Goal: Task Accomplishment & Management: Manage account settings

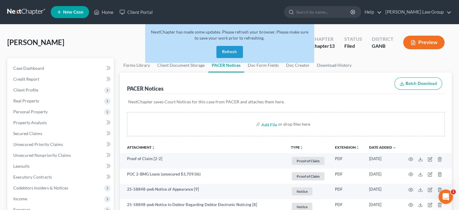
click at [227, 49] on button "Refresh" at bounding box center [229, 52] width 27 height 12
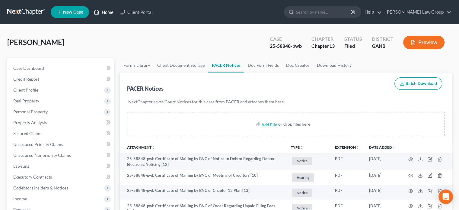
click at [107, 8] on link "Home" at bounding box center [104, 12] width 26 height 11
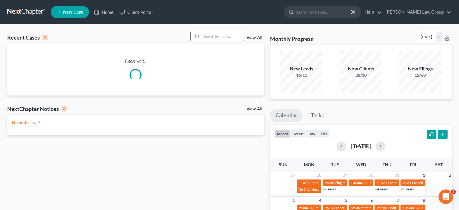
click at [203, 34] on input "search" at bounding box center [223, 36] width 42 height 9
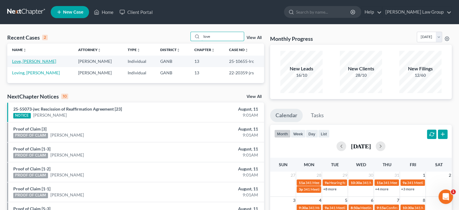
type input "love"
click at [32, 62] on link "Love, [PERSON_NAME]" at bounding box center [34, 61] width 44 height 5
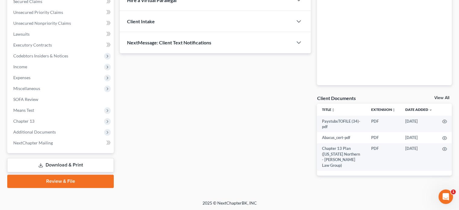
scroll to position [132, 0]
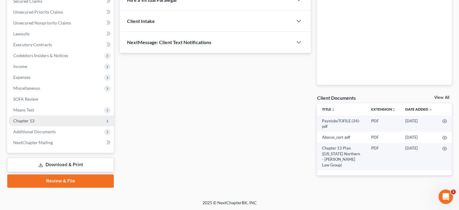
click at [34, 120] on span "Chapter 13" at bounding box center [23, 120] width 21 height 5
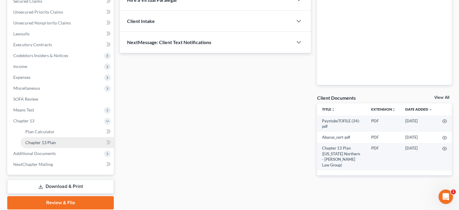
click at [39, 141] on span "Chapter 13 Plan" at bounding box center [40, 142] width 30 height 5
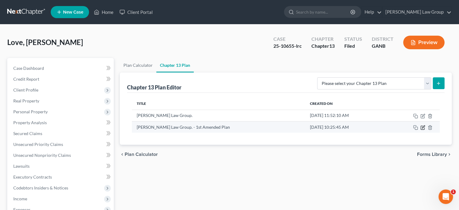
click at [424, 127] on icon "button" at bounding box center [422, 127] width 5 height 5
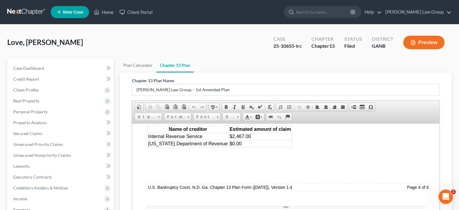
scroll to position [2052, 0]
click at [103, 11] on link "Home" at bounding box center [104, 12] width 26 height 11
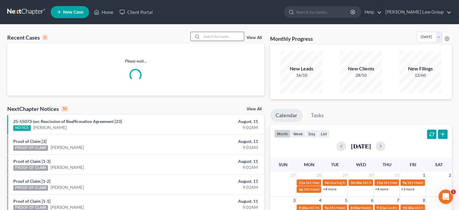
click at [224, 36] on input "search" at bounding box center [223, 36] width 42 height 9
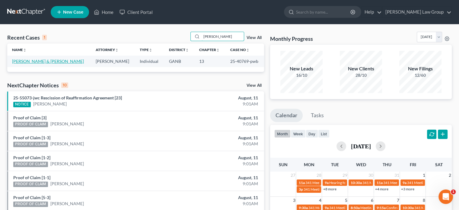
type input "[PERSON_NAME]"
click at [40, 62] on link "[PERSON_NAME] & [PERSON_NAME]" at bounding box center [48, 61] width 72 height 5
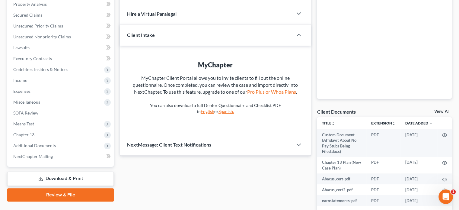
scroll to position [121, 0]
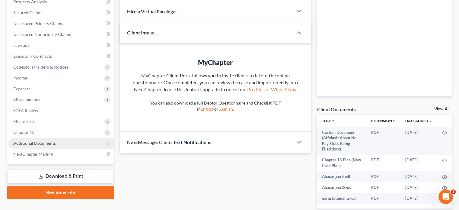
click at [25, 142] on span "Additional Documents" at bounding box center [34, 142] width 43 height 5
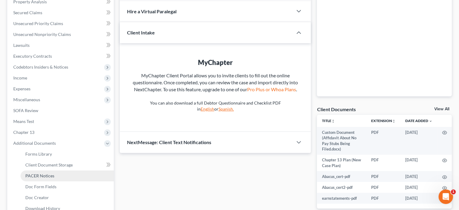
click at [30, 176] on span "PACER Notices" at bounding box center [39, 175] width 29 height 5
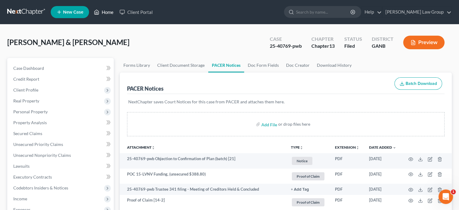
click at [108, 11] on link "Home" at bounding box center [104, 12] width 26 height 11
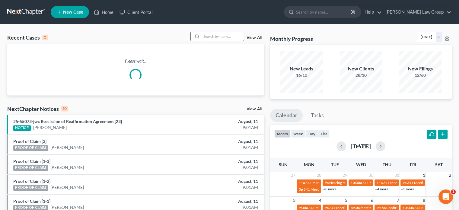
click at [204, 35] on input "search" at bounding box center [223, 36] width 42 height 9
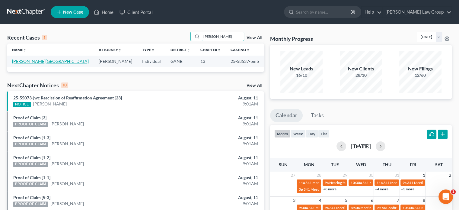
type input "[PERSON_NAME]"
click at [33, 60] on link "[PERSON_NAME][GEOGRAPHIC_DATA]" at bounding box center [50, 61] width 77 height 5
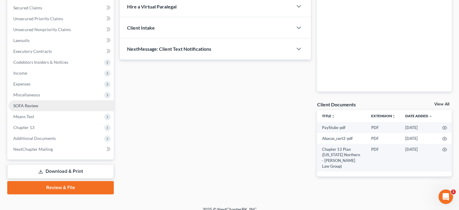
scroll to position [132, 0]
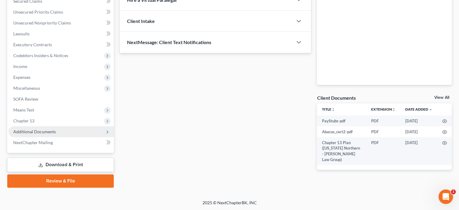
click at [32, 131] on span "Additional Documents" at bounding box center [34, 131] width 43 height 5
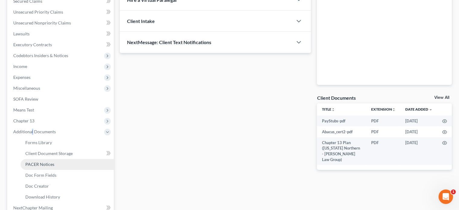
click at [27, 163] on span "PACER Notices" at bounding box center [39, 163] width 29 height 5
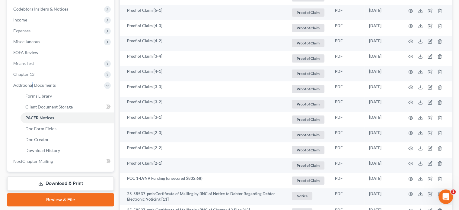
scroll to position [181, 0]
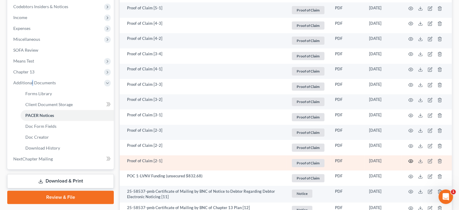
click at [410, 160] on icon "button" at bounding box center [410, 160] width 5 height 5
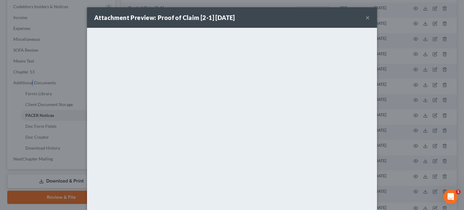
click at [365, 15] on button "×" at bounding box center [367, 17] width 4 height 7
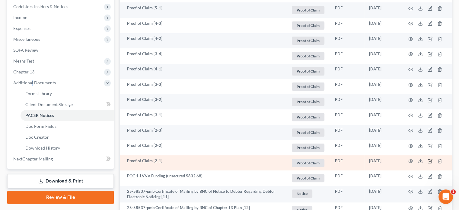
click at [430, 160] on icon "button" at bounding box center [430, 160] width 5 height 5
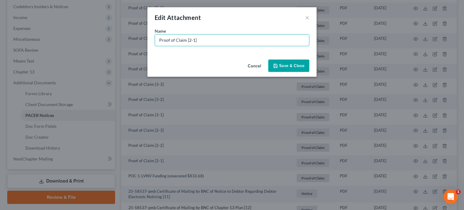
drag, startPoint x: 141, startPoint y: 38, endPoint x: 0, endPoint y: 36, distance: 140.7
click at [0, 36] on div "Edit Attachment × Name * Proof of Claim [2-1] Cancel Save & Close" at bounding box center [232, 105] width 464 height 210
type input "POC 2-Capital One (unsecured $2,399.57)"
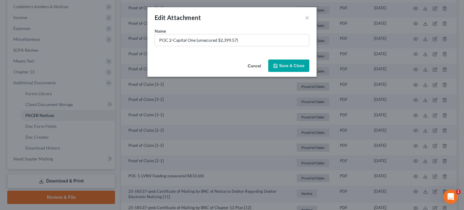
click at [274, 65] on icon "button" at bounding box center [275, 66] width 4 height 4
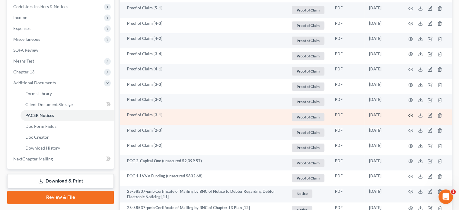
click at [410, 114] on icon "button" at bounding box center [410, 115] width 5 height 5
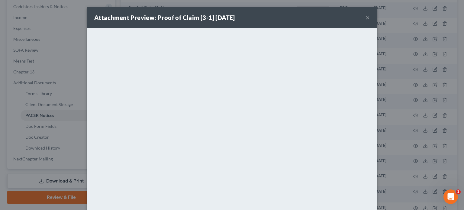
click at [365, 18] on button "×" at bounding box center [367, 17] width 4 height 7
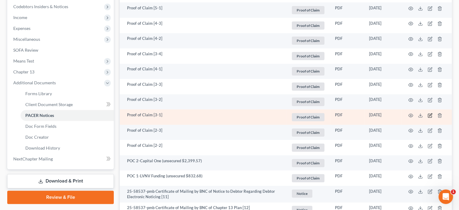
click at [429, 114] on icon "button" at bounding box center [430, 115] width 5 height 5
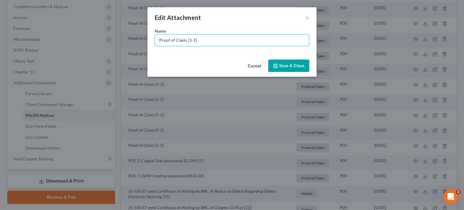
drag, startPoint x: 207, startPoint y: 39, endPoint x: 71, endPoint y: 39, distance: 136.4
click at [71, 39] on div "Edit Attachment × Name * Proof of Claim [3-1] Cancel Save & Close" at bounding box center [232, 105] width 464 height 210
type input "POC 3-Capital One (unsecured $478"
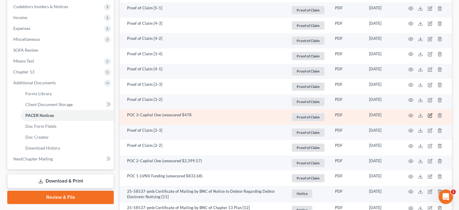
click at [428, 115] on icon "button" at bounding box center [430, 115] width 5 height 5
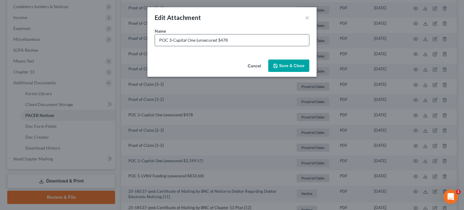
click at [231, 41] on input "POC 3-Capital One (unsecured $478" at bounding box center [232, 39] width 154 height 11
type input "POC 3-Capital One (unsecured $478.50)"
click at [286, 65] on span "Save & Close" at bounding box center [291, 65] width 25 height 5
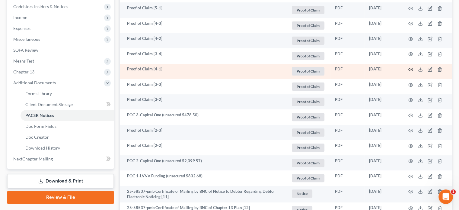
click at [412, 69] on icon "button" at bounding box center [410, 69] width 5 height 5
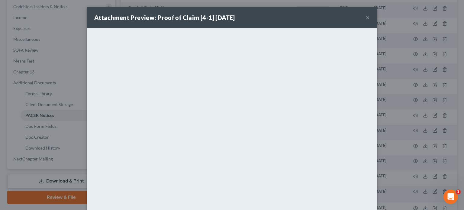
click at [366, 15] on button "×" at bounding box center [367, 17] width 4 height 7
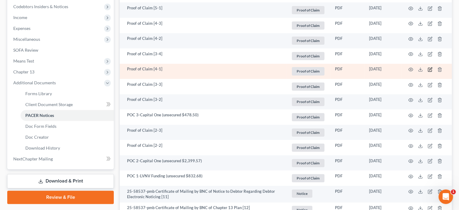
click at [430, 70] on icon "button" at bounding box center [430, 69] width 5 height 5
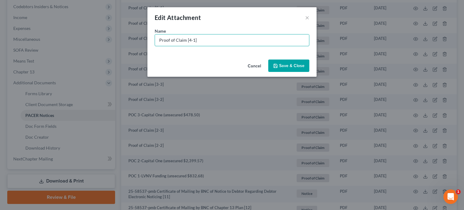
drag, startPoint x: 208, startPoint y: 42, endPoint x: 0, endPoint y: 29, distance: 208.3
click at [0, 29] on div "Edit Attachment × Name * Proof of Claim [4-1] Cancel Save & Close" at bounding box center [232, 105] width 464 height 210
type input "C"
type input "POC 4-Capital One (unsecured $2,217.14)"
click at [295, 64] on span "Save & Close" at bounding box center [291, 65] width 25 height 5
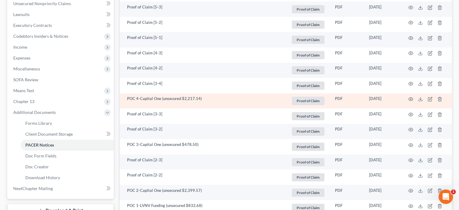
scroll to position [151, 0]
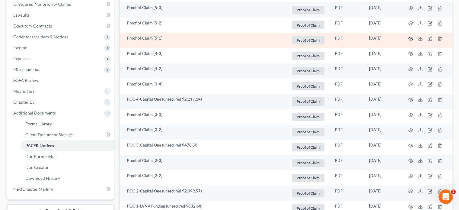
click at [411, 38] on circle "button" at bounding box center [410, 38] width 1 height 1
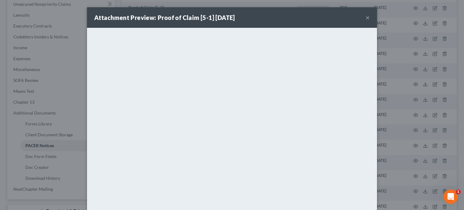
click at [365, 18] on button "×" at bounding box center [367, 17] width 4 height 7
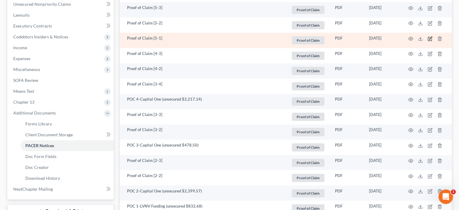
click at [429, 37] on icon "button" at bounding box center [430, 39] width 4 height 4
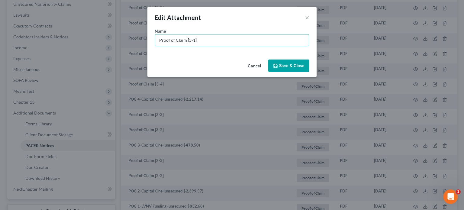
drag, startPoint x: 212, startPoint y: 43, endPoint x: 6, endPoint y: 43, distance: 205.8
click at [6, 43] on div "Edit Attachment × Name * Proof of Claim [5-1] Cancel Save & Close" at bounding box center [232, 105] width 464 height 210
type input "POC 5-Capital One (unsecured $4,445.47)"
click at [279, 62] on button "Save & Close" at bounding box center [288, 65] width 41 height 13
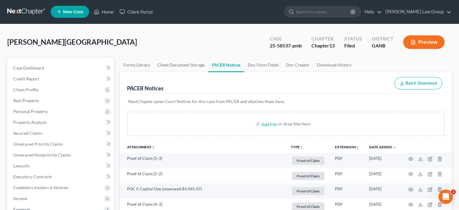
scroll to position [0, 0]
click at [106, 10] on link "Home" at bounding box center [104, 12] width 26 height 11
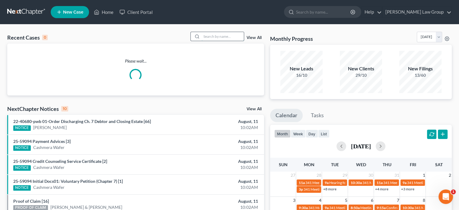
click at [206, 36] on input "search" at bounding box center [223, 36] width 42 height 9
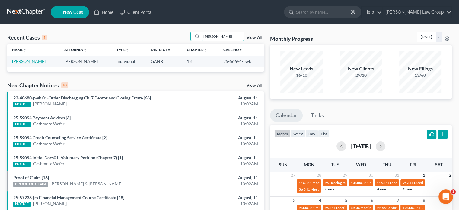
type input "[PERSON_NAME]"
click at [24, 61] on link "[PERSON_NAME]" at bounding box center [28, 61] width 33 height 5
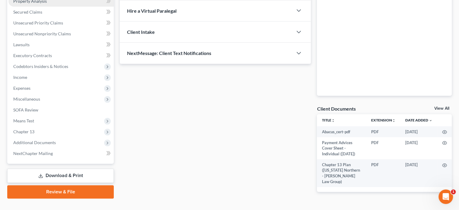
scroll to position [136, 0]
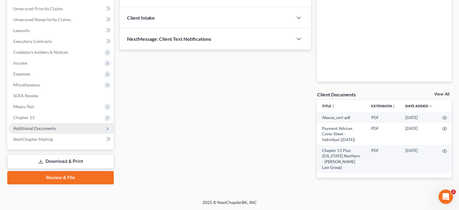
click at [48, 127] on span "Additional Documents" at bounding box center [34, 128] width 43 height 5
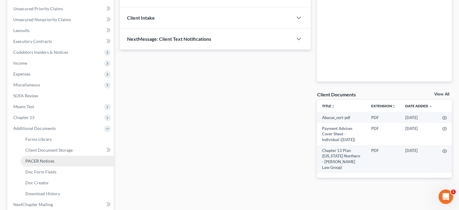
click at [45, 160] on span "PACER Notices" at bounding box center [39, 160] width 29 height 5
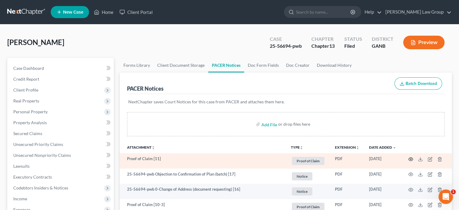
click at [410, 158] on icon "button" at bounding box center [410, 159] width 5 height 5
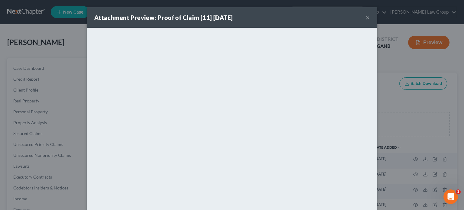
click at [365, 18] on button "×" at bounding box center [367, 17] width 4 height 7
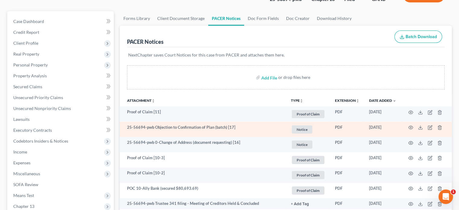
scroll to position [60, 0]
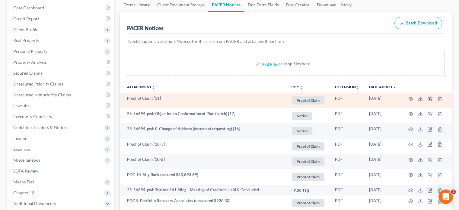
click at [430, 98] on icon "button" at bounding box center [430, 98] width 5 height 5
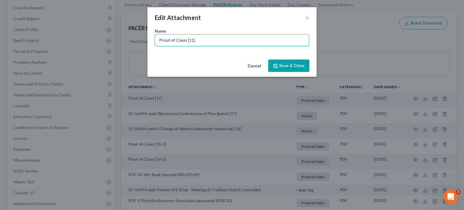
drag, startPoint x: 201, startPoint y: 42, endPoint x: 43, endPoint y: 42, distance: 157.5
click at [43, 42] on div "Edit Attachment × Name * Proof of Claim [11] Cancel Save & Close" at bounding box center [232, 105] width 464 height 210
type input "POC 11- Medallion Bank (secured $29,548.23)"
click at [295, 68] on span "Save & Close" at bounding box center [291, 65] width 25 height 5
